Goal: Navigation & Orientation: Find specific page/section

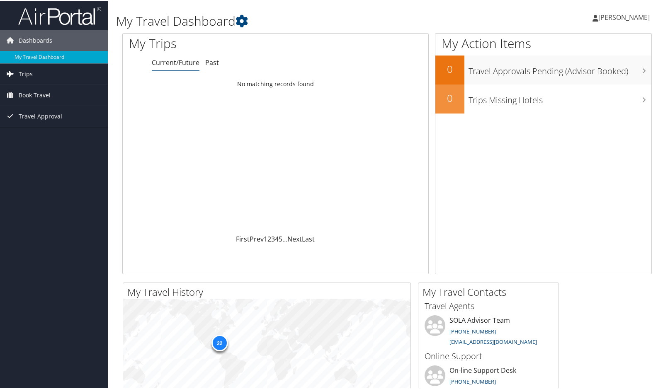
click at [19, 74] on span "Trips" at bounding box center [26, 73] width 14 height 21
click at [211, 60] on link "Past" at bounding box center [212, 61] width 14 height 9
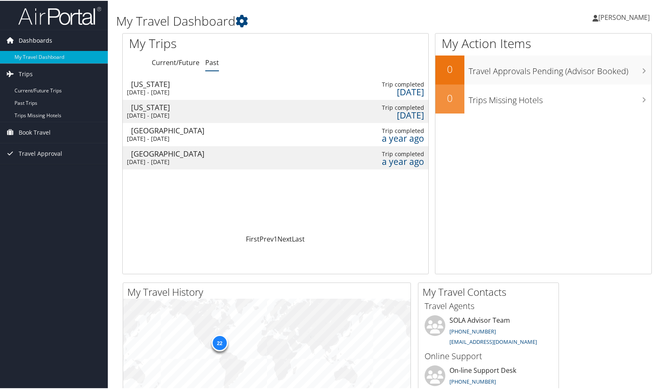
click at [32, 37] on span "Dashboards" at bounding box center [36, 39] width 34 height 21
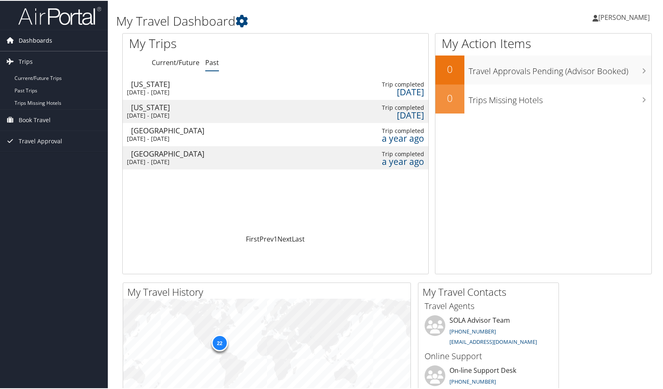
click at [32, 37] on span "Dashboards" at bounding box center [36, 39] width 34 height 21
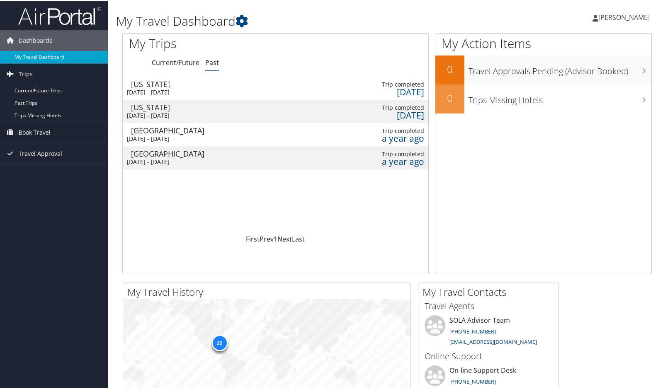
click at [33, 57] on link "My Travel Dashboard" at bounding box center [54, 56] width 108 height 12
